Goal: Task Accomplishment & Management: Use online tool/utility

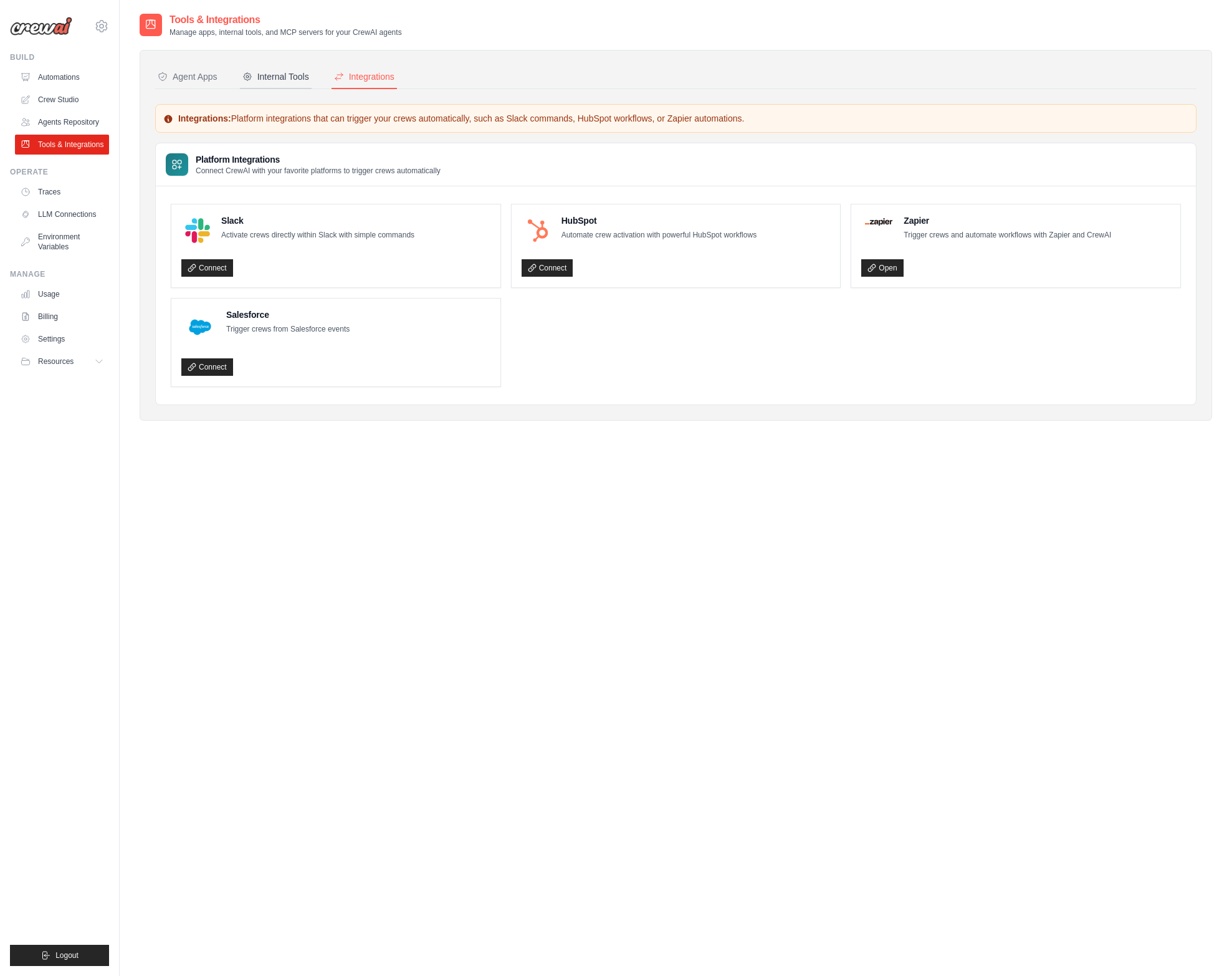
click at [265, 73] on div "Internal Tools" at bounding box center [275, 76] width 67 height 12
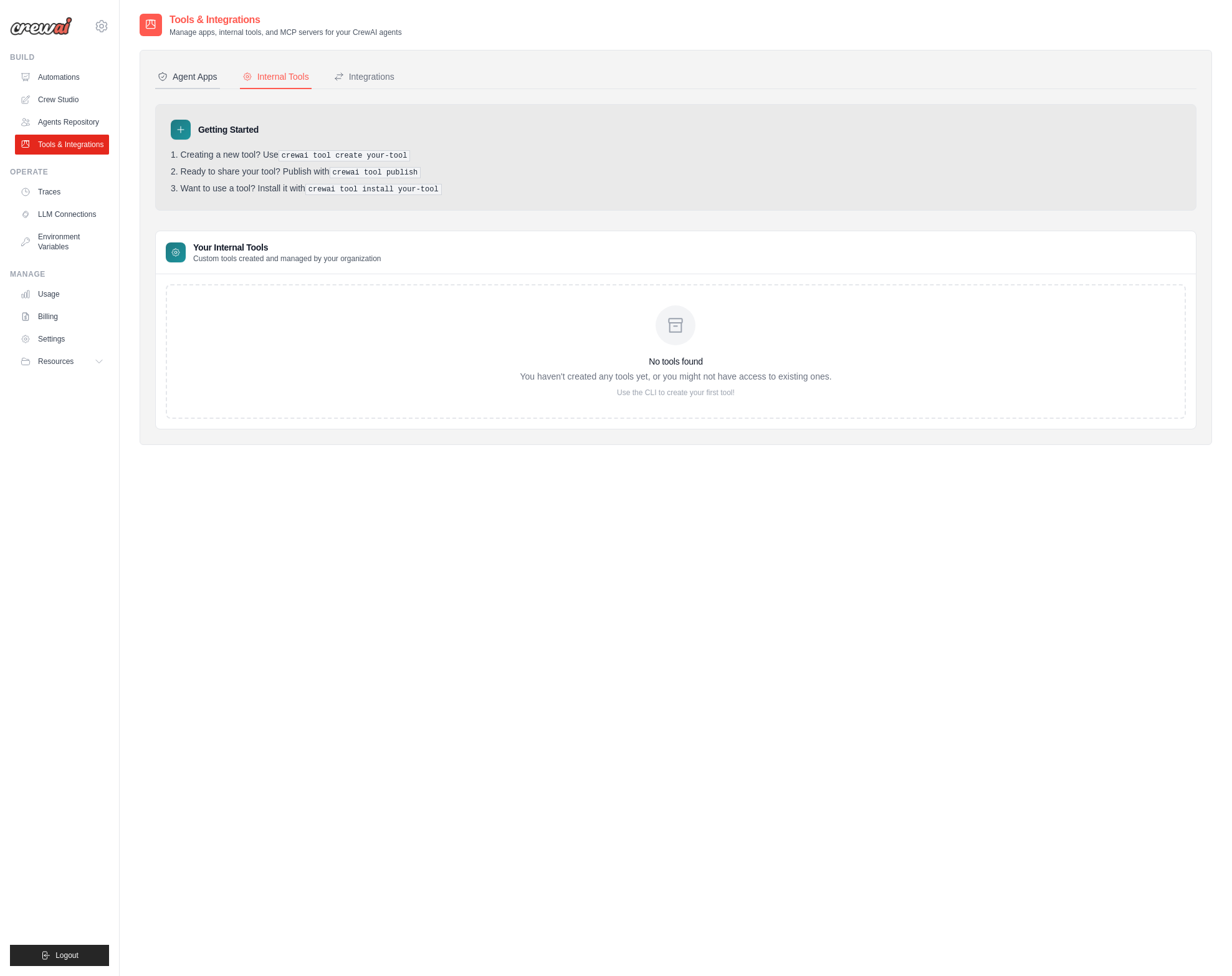
click at [202, 79] on div "Agent Apps" at bounding box center [188, 76] width 60 height 12
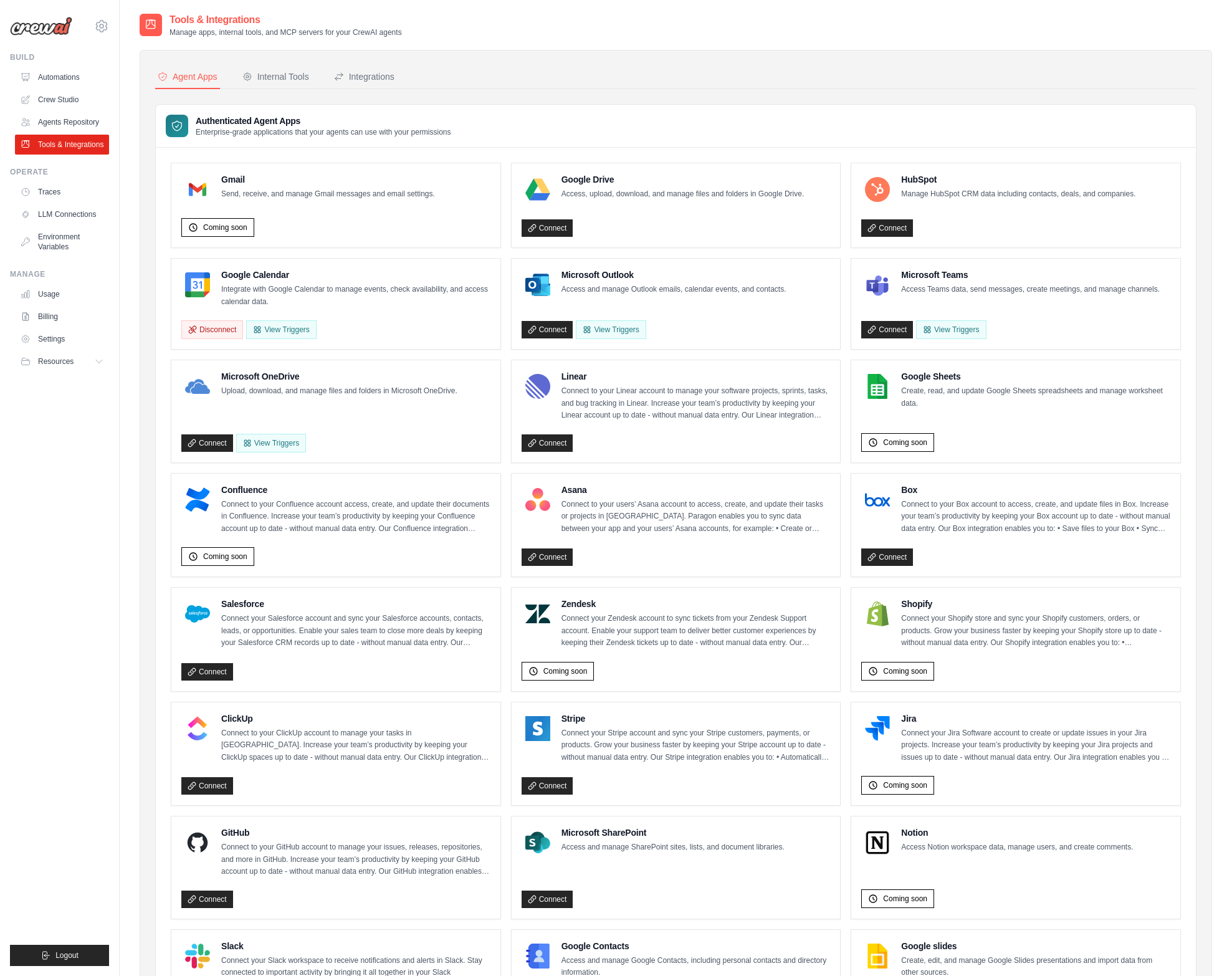
scroll to position [226, 0]
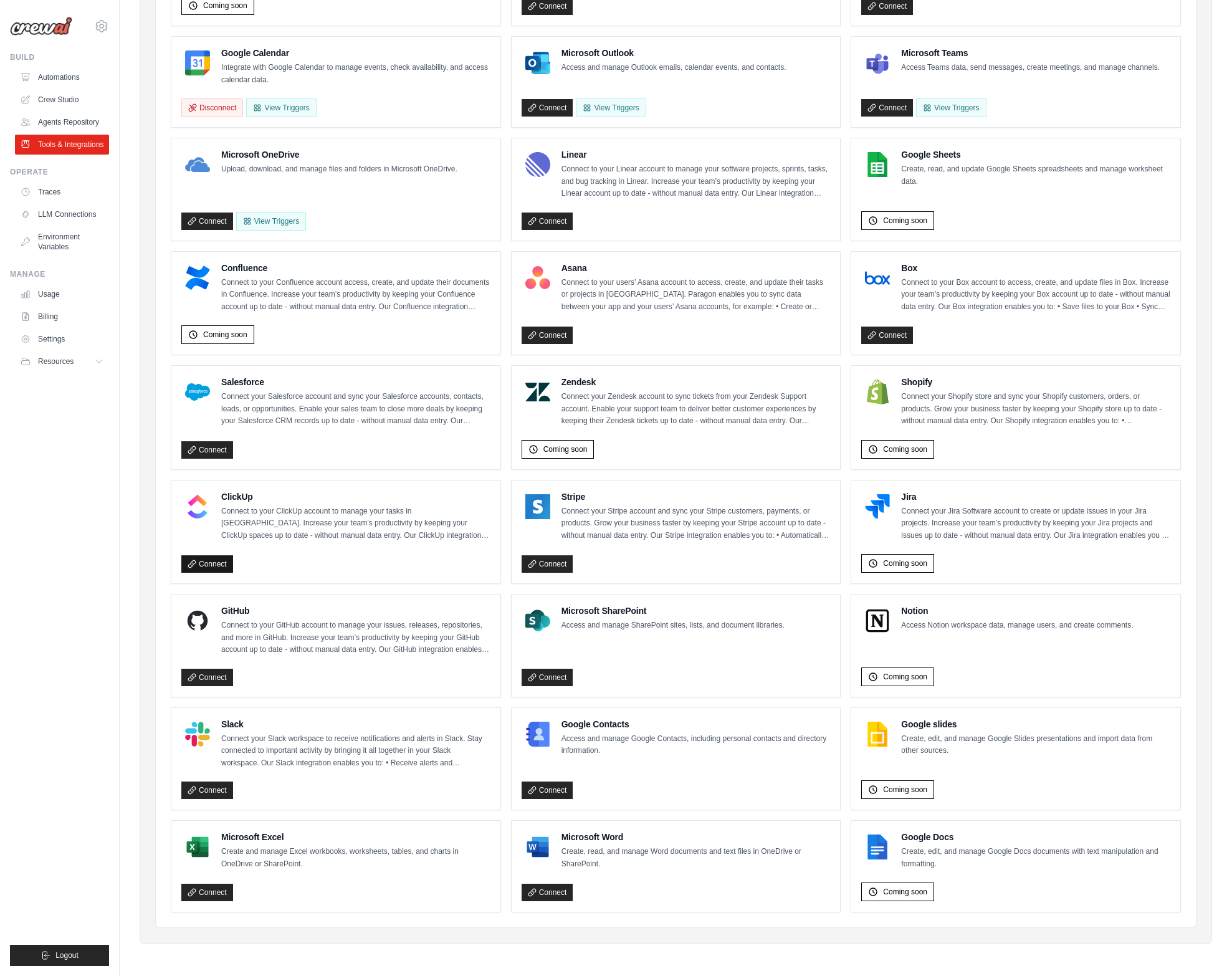
click at [193, 566] on icon at bounding box center [192, 564] width 9 height 9
click at [202, 561] on link "Connect" at bounding box center [207, 564] width 52 height 18
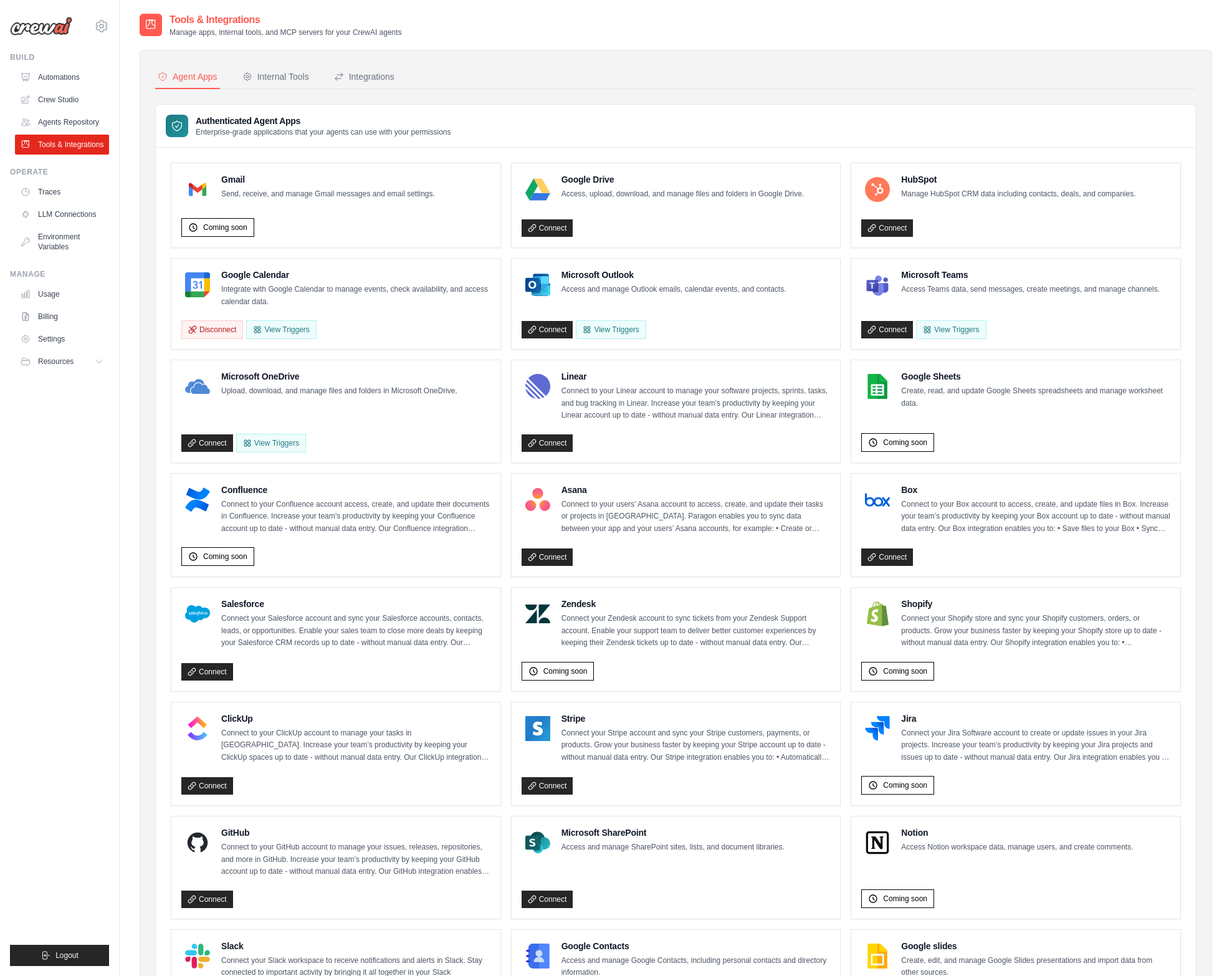
scroll to position [114, 0]
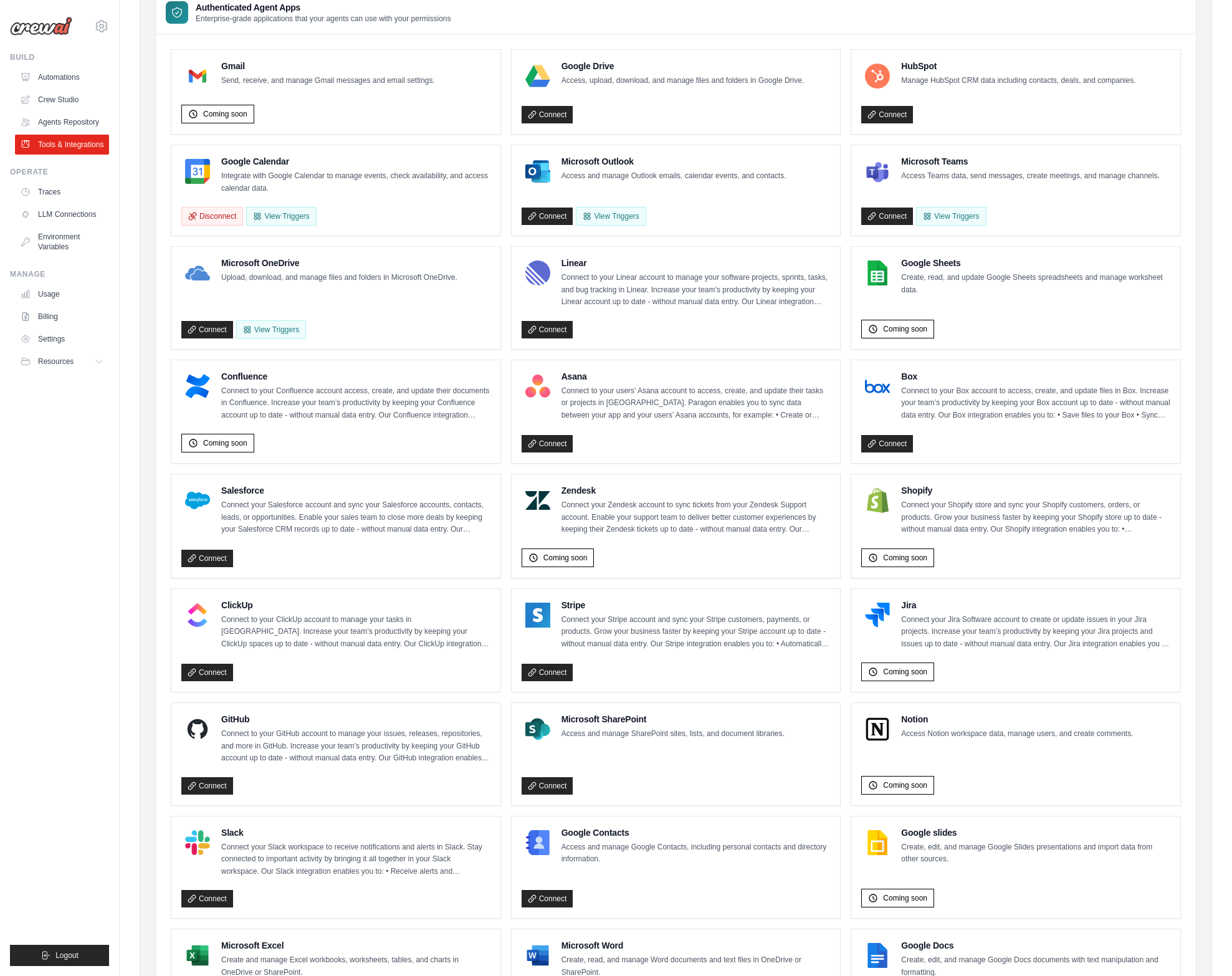
click at [211, 680] on link "Connect" at bounding box center [207, 673] width 52 height 18
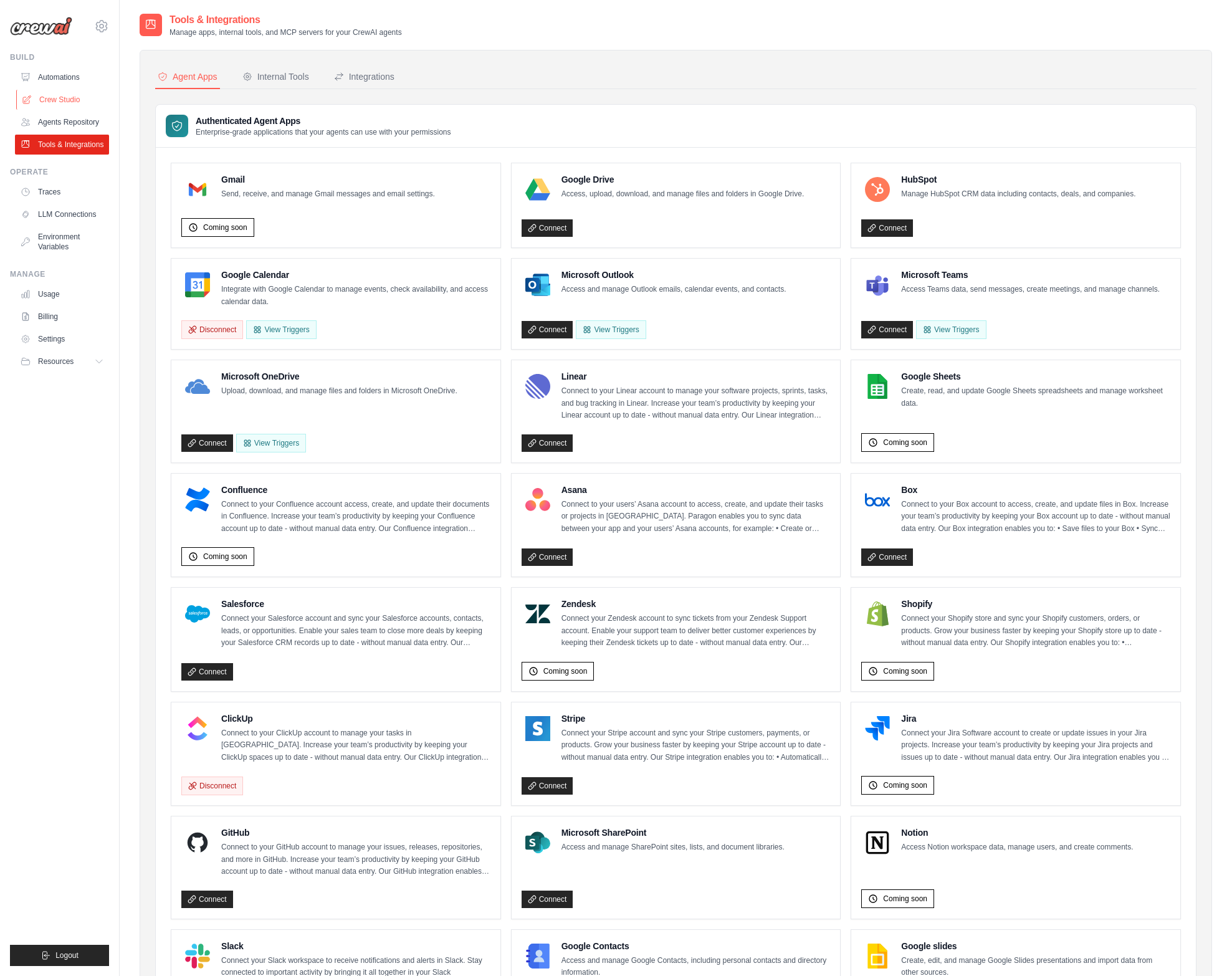
click at [49, 106] on link "Crew Studio" at bounding box center [63, 100] width 94 height 20
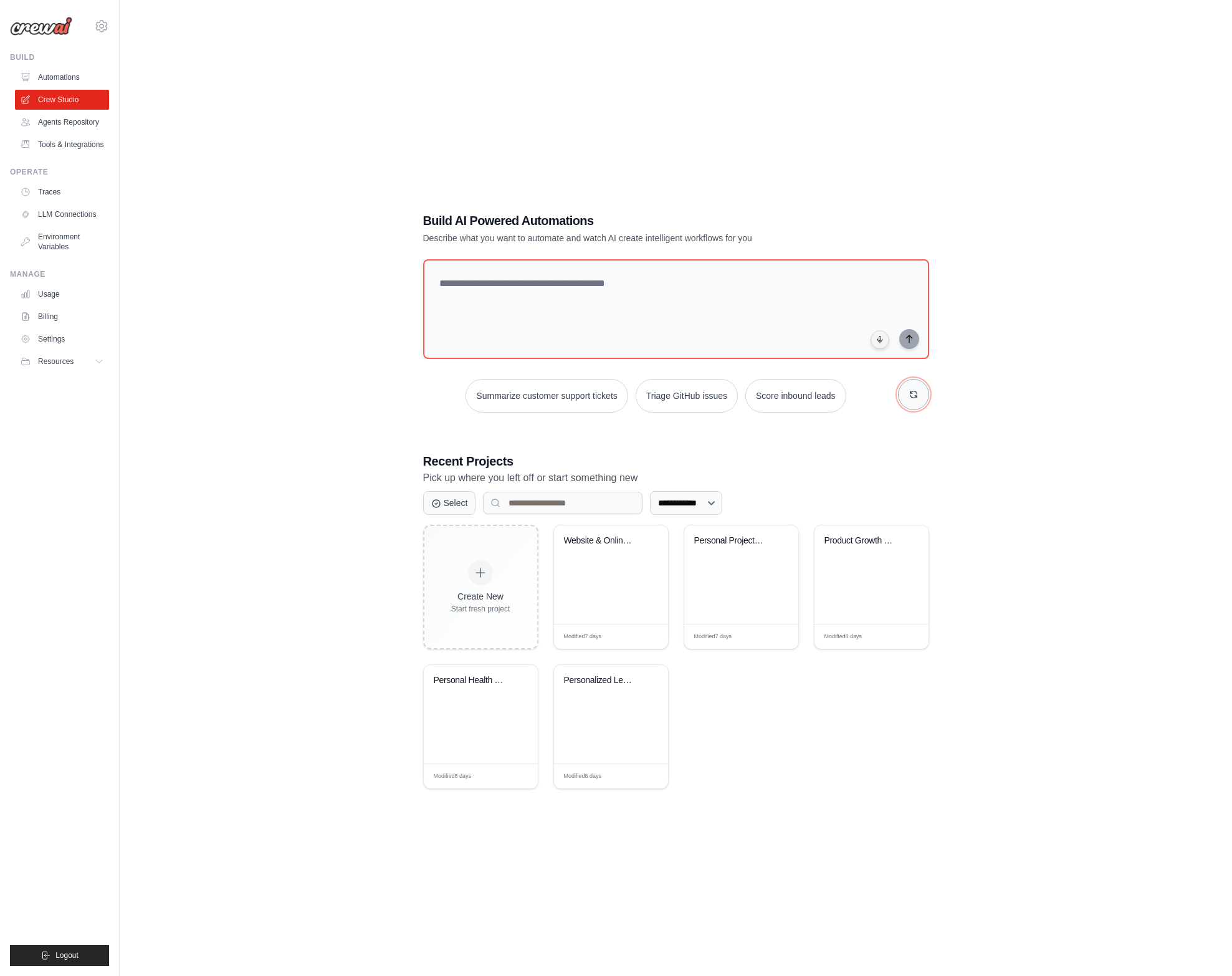
click at [912, 394] on icon "button" at bounding box center [914, 395] width 10 height 10
click at [921, 393] on button "button" at bounding box center [913, 394] width 31 height 32
click at [341, 282] on div "**********" at bounding box center [676, 500] width 1072 height 976
click at [61, 76] on link "Automations" at bounding box center [63, 77] width 94 height 20
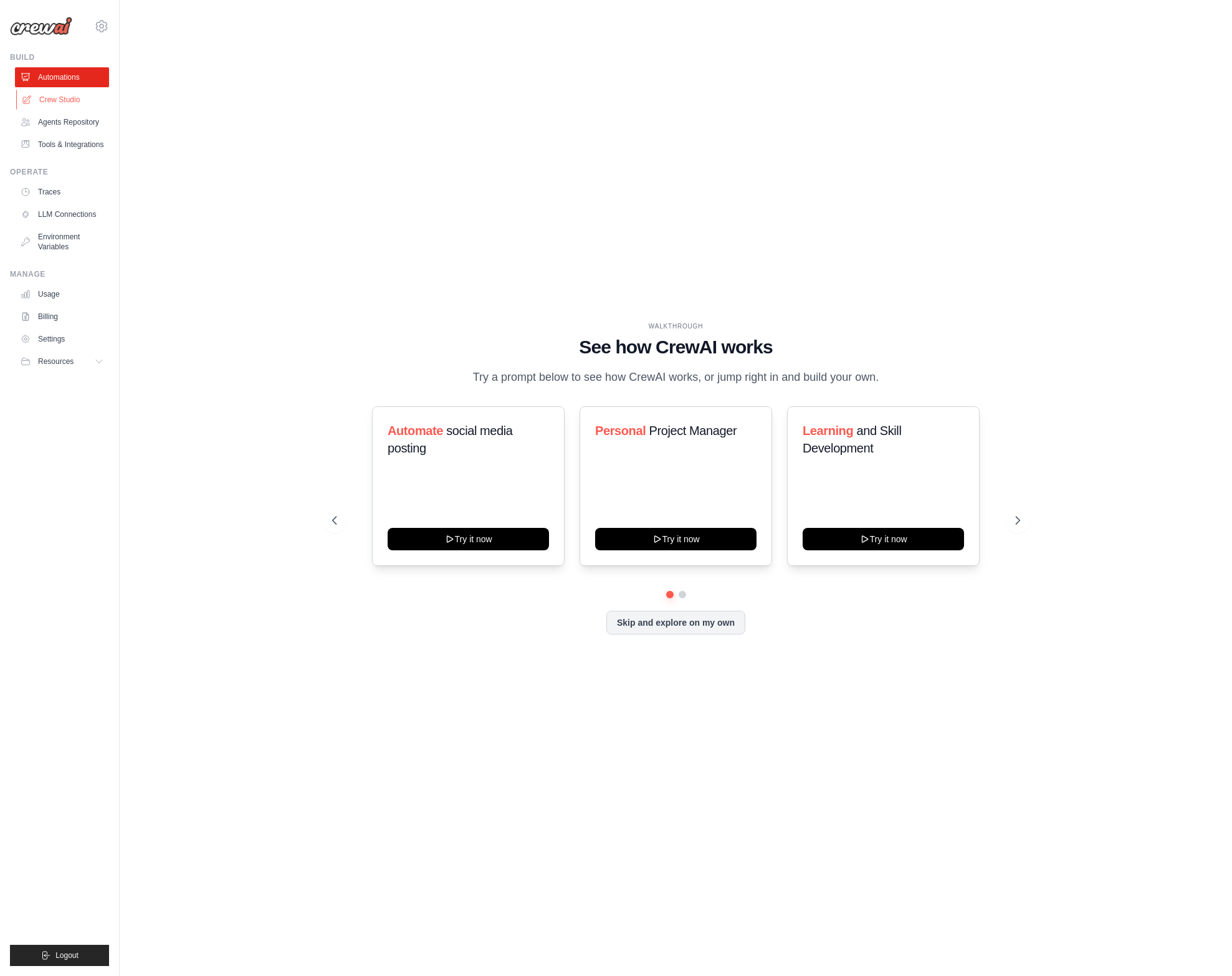
click at [63, 98] on link "Crew Studio" at bounding box center [63, 100] width 94 height 20
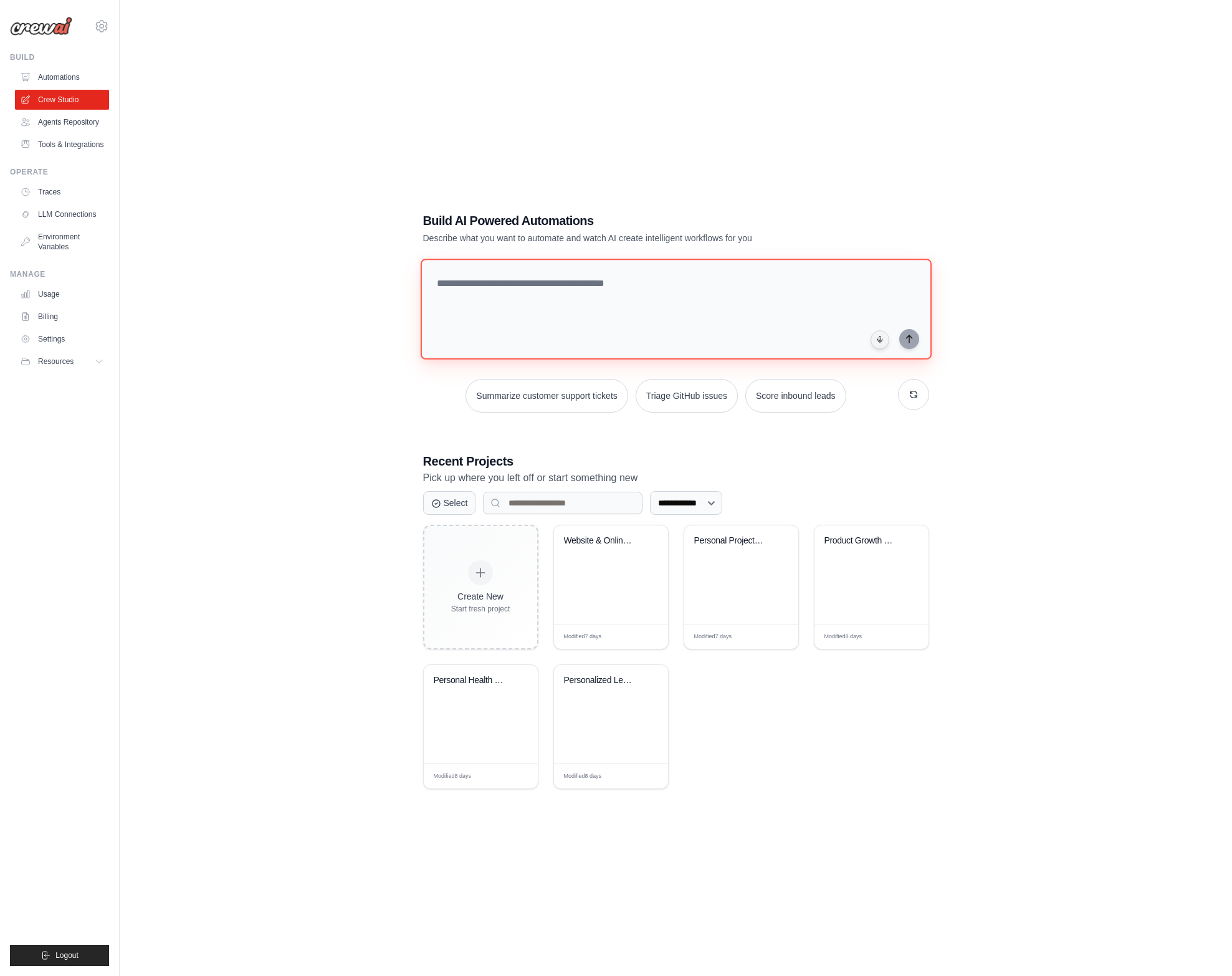
click at [495, 278] on textarea at bounding box center [675, 309] width 511 height 101
type textarea "**********"
click at [377, 287] on div "**********" at bounding box center [676, 500] width 1072 height 976
click at [59, 123] on link "Agents Repository" at bounding box center [63, 122] width 94 height 20
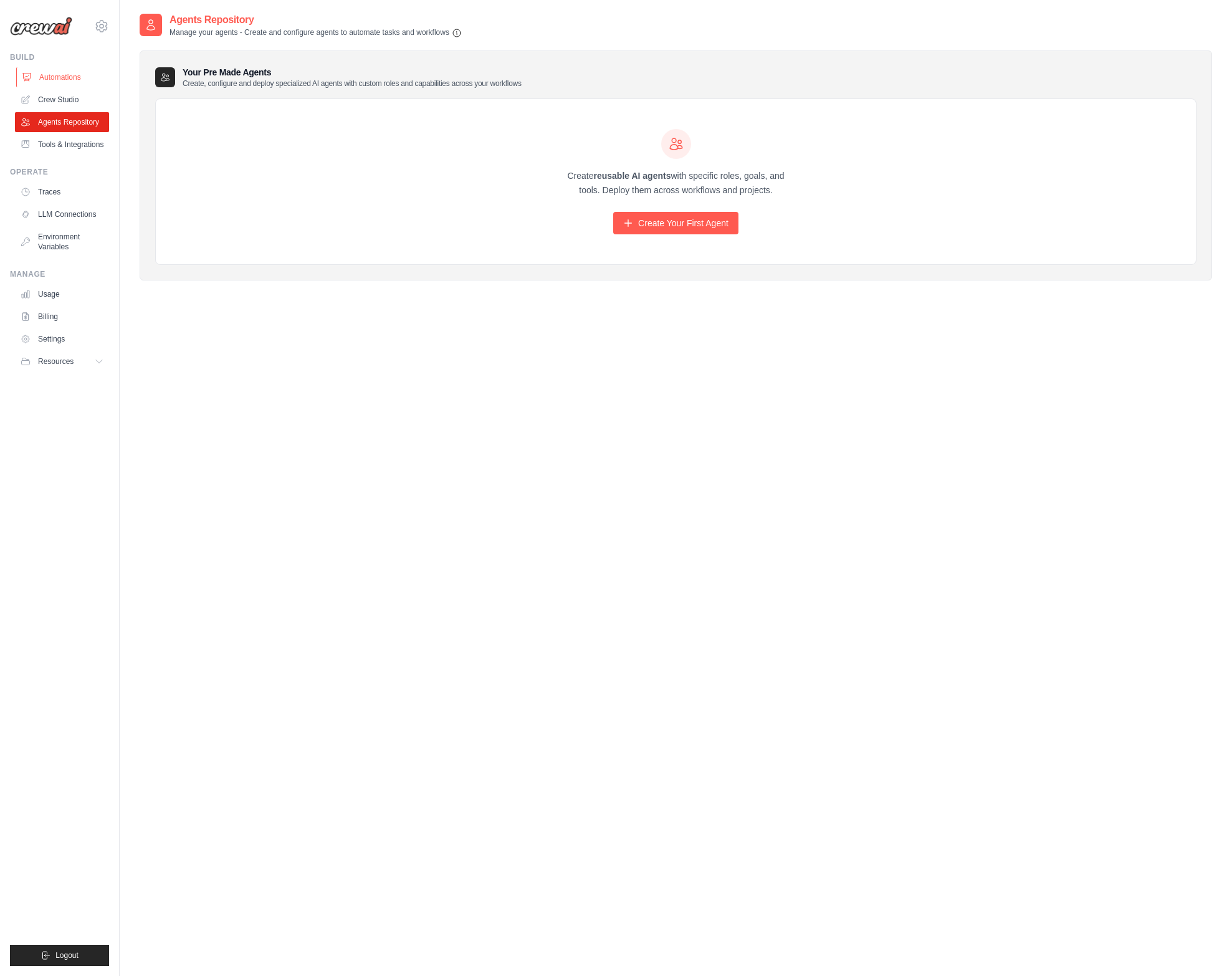
click at [58, 70] on link "Automations" at bounding box center [63, 77] width 94 height 20
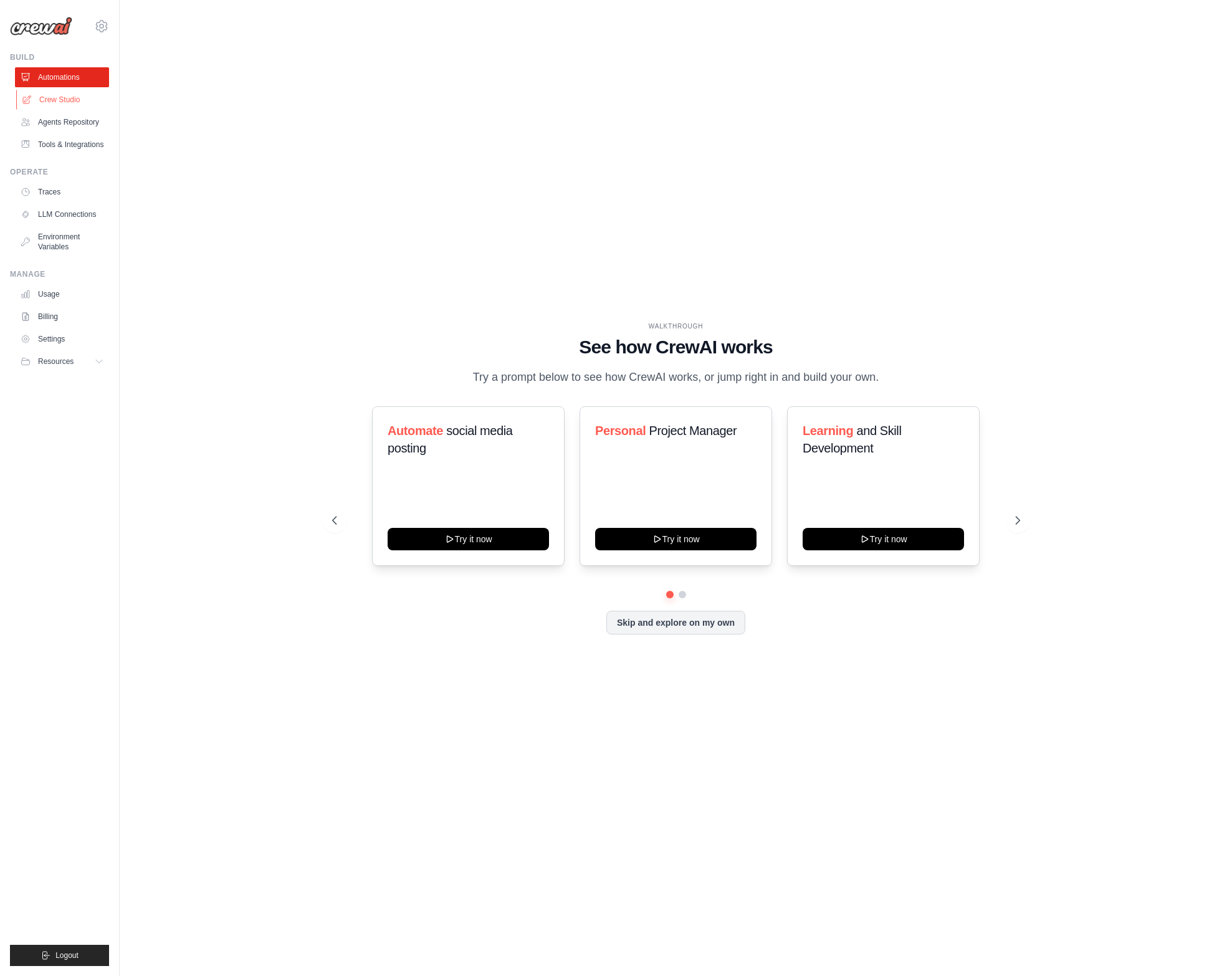
click at [62, 101] on link "Crew Studio" at bounding box center [63, 100] width 94 height 20
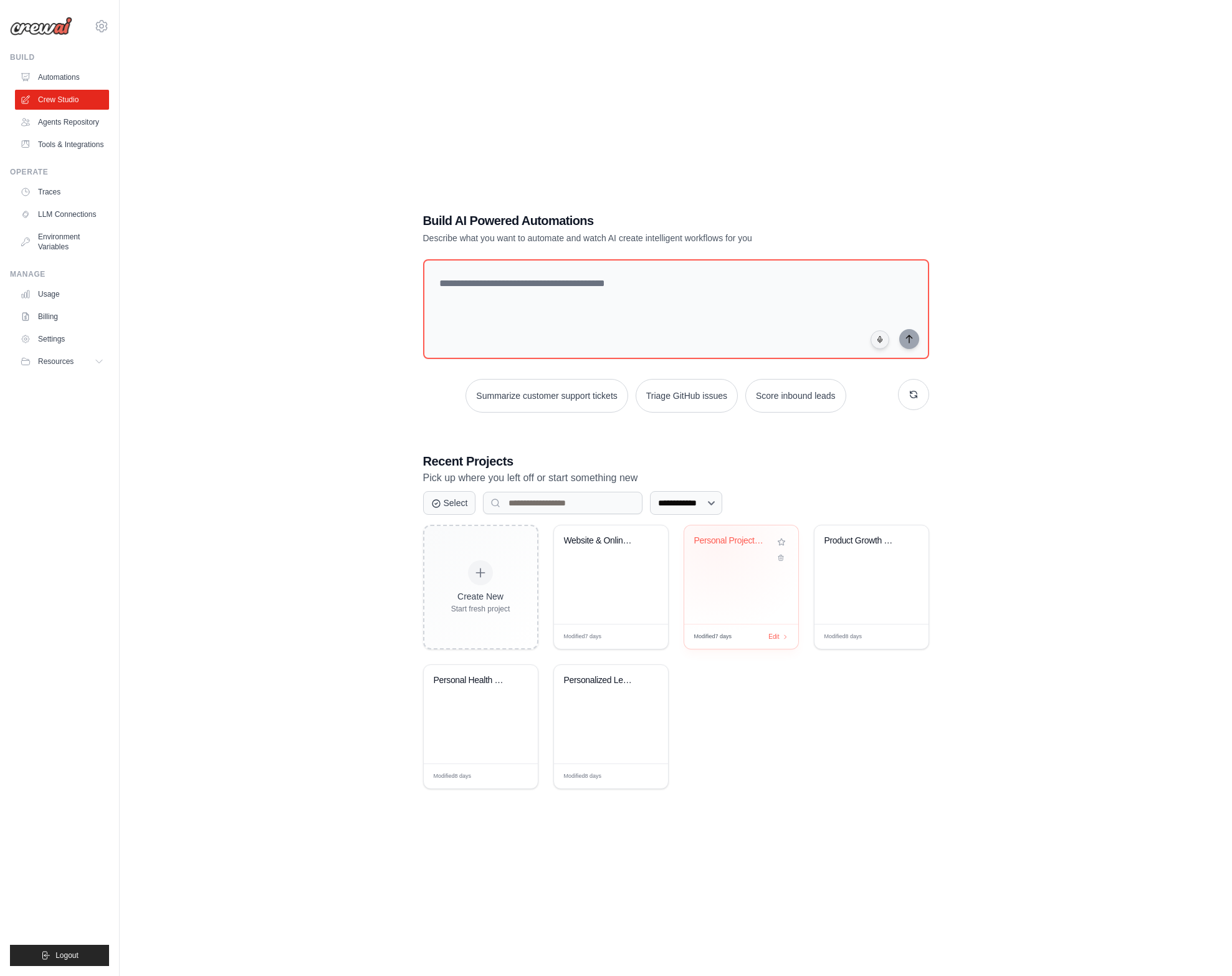
click at [717, 541] on div "Personal Project Management Assista..." at bounding box center [732, 541] width 75 height 11
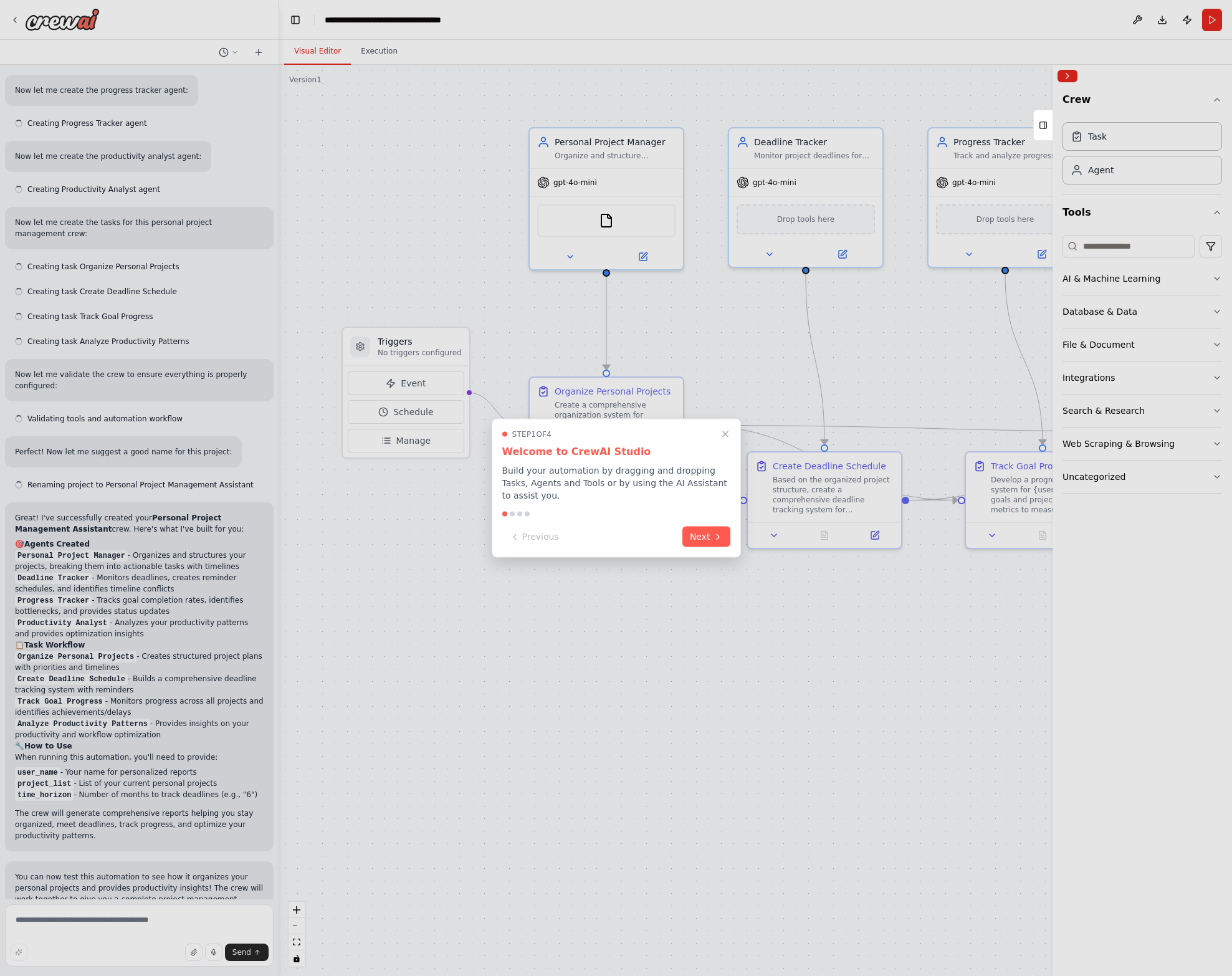
click at [717, 541] on button "Next" at bounding box center [707, 537] width 48 height 21
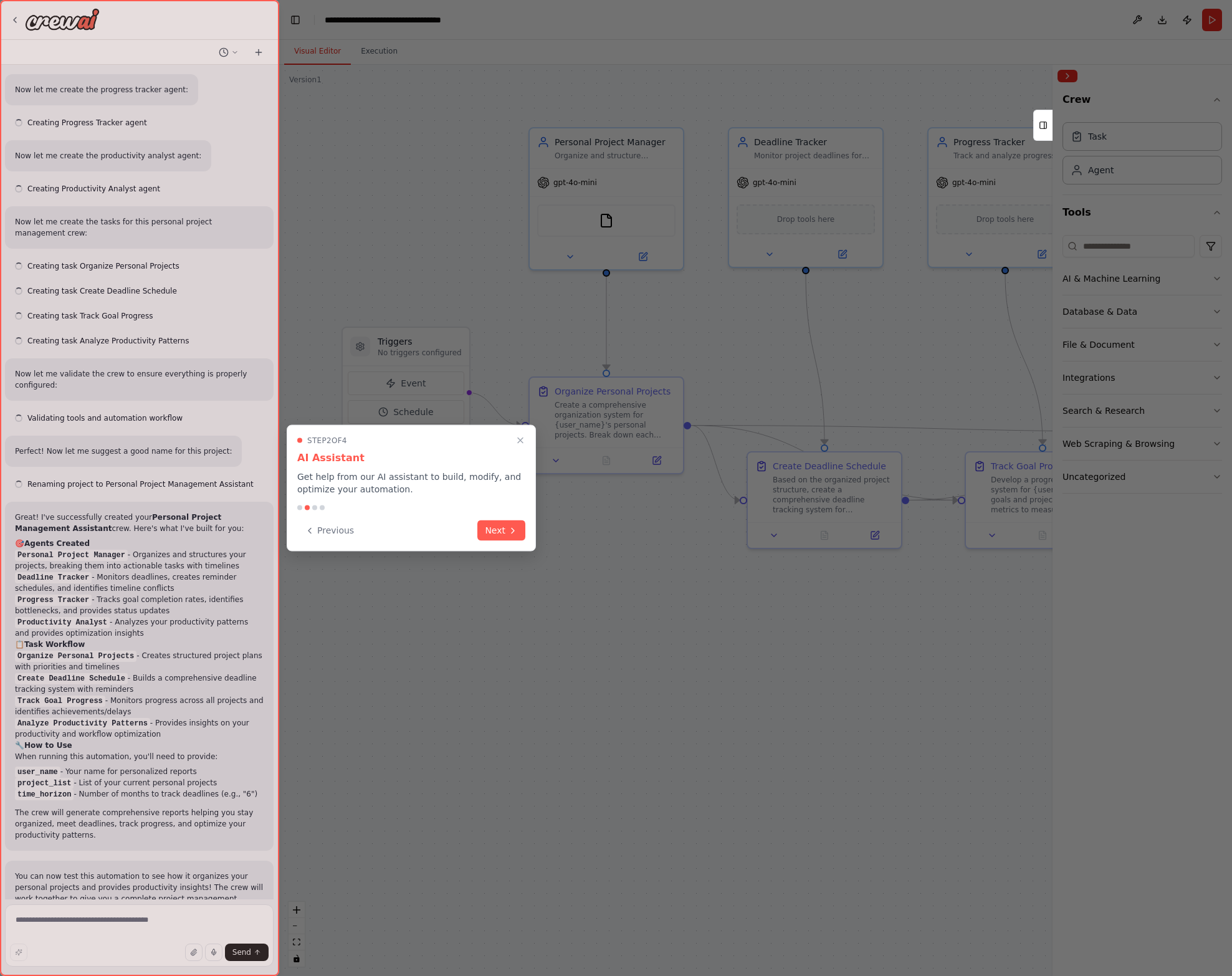
click at [427, 305] on div at bounding box center [616, 488] width 1232 height 976
click at [522, 443] on icon "Close walkthrough" at bounding box center [521, 440] width 6 height 6
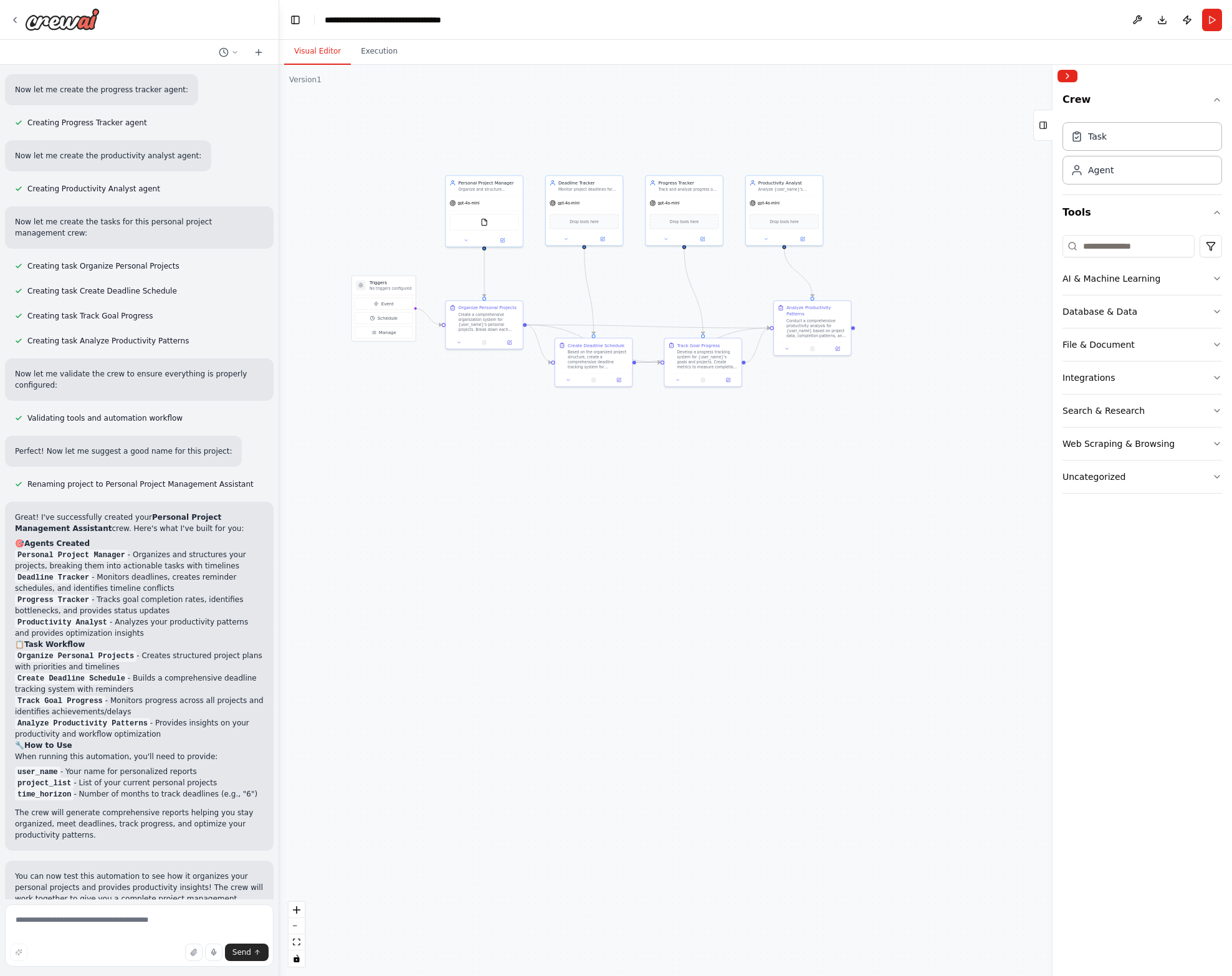
drag, startPoint x: 379, startPoint y: 204, endPoint x: 387, endPoint y: 251, distance: 47.7
click at [387, 251] on div ".deletable-edge-delete-btn { width: 20px; height: 20px; border: 0px solid #ffff…" at bounding box center [755, 520] width 953 height 912
